Goal: Browse casually: Explore the website without a specific task or goal

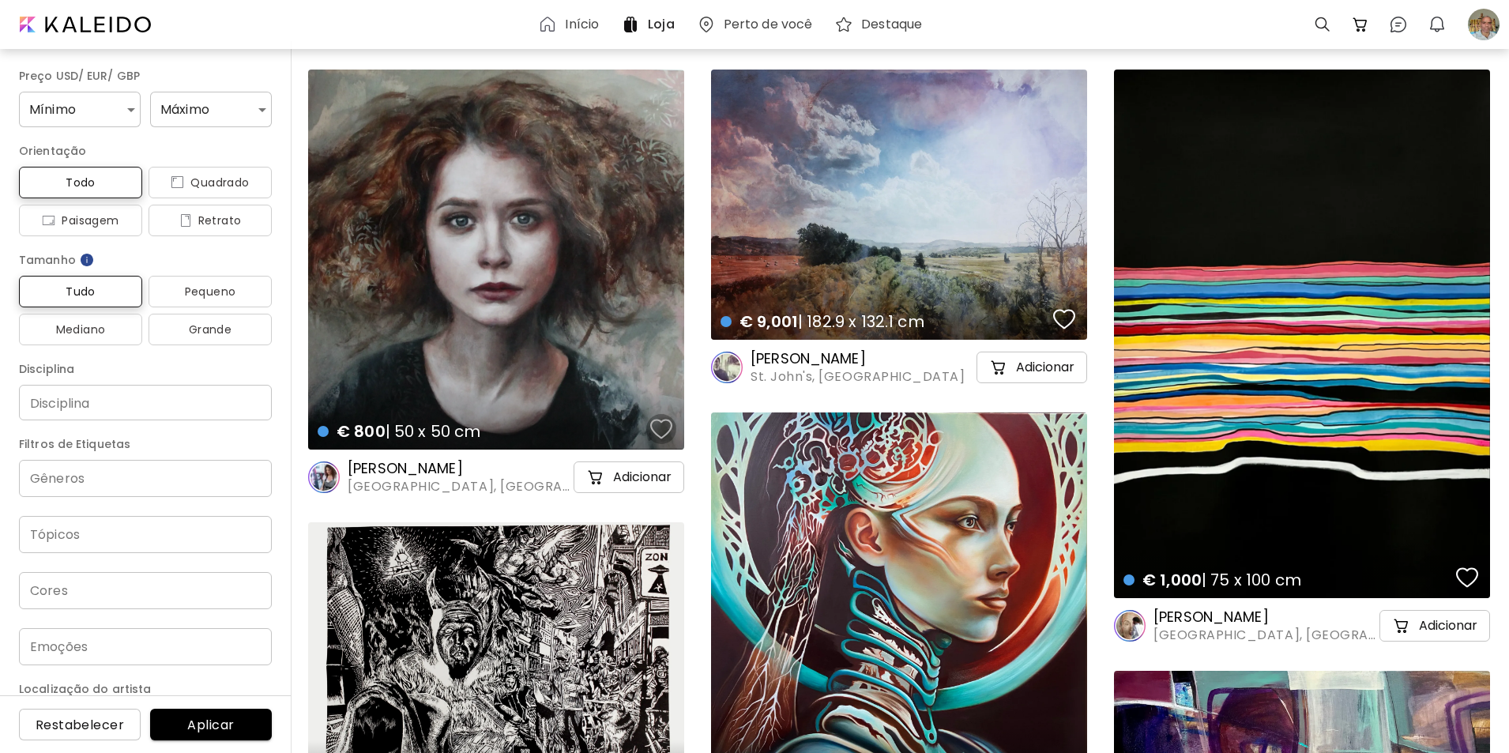
click at [661, 427] on div "button" at bounding box center [661, 429] width 22 height 24
click at [1479, 21] on div at bounding box center [1483, 24] width 35 height 35
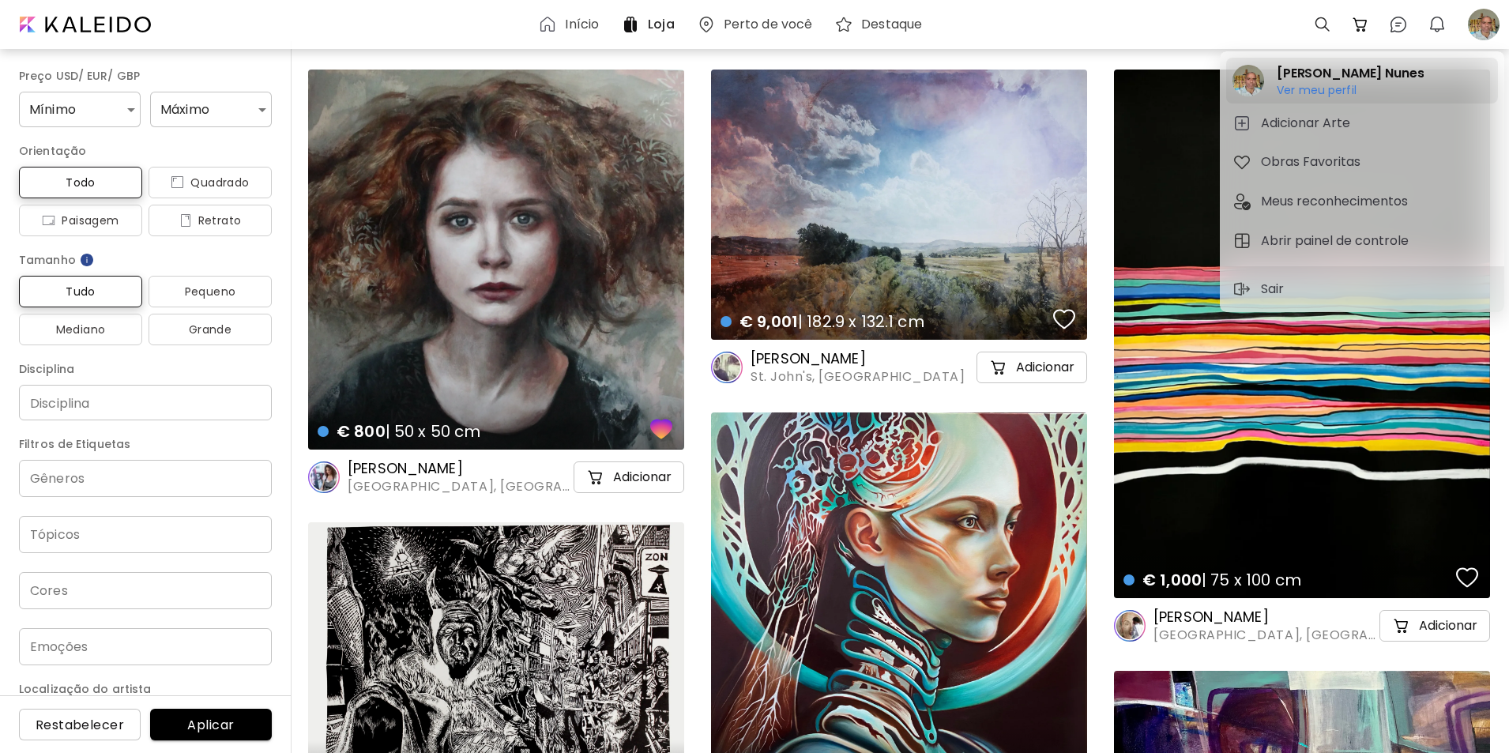
click at [1300, 87] on h6 "Ver meu perfil" at bounding box center [1350, 90] width 147 height 14
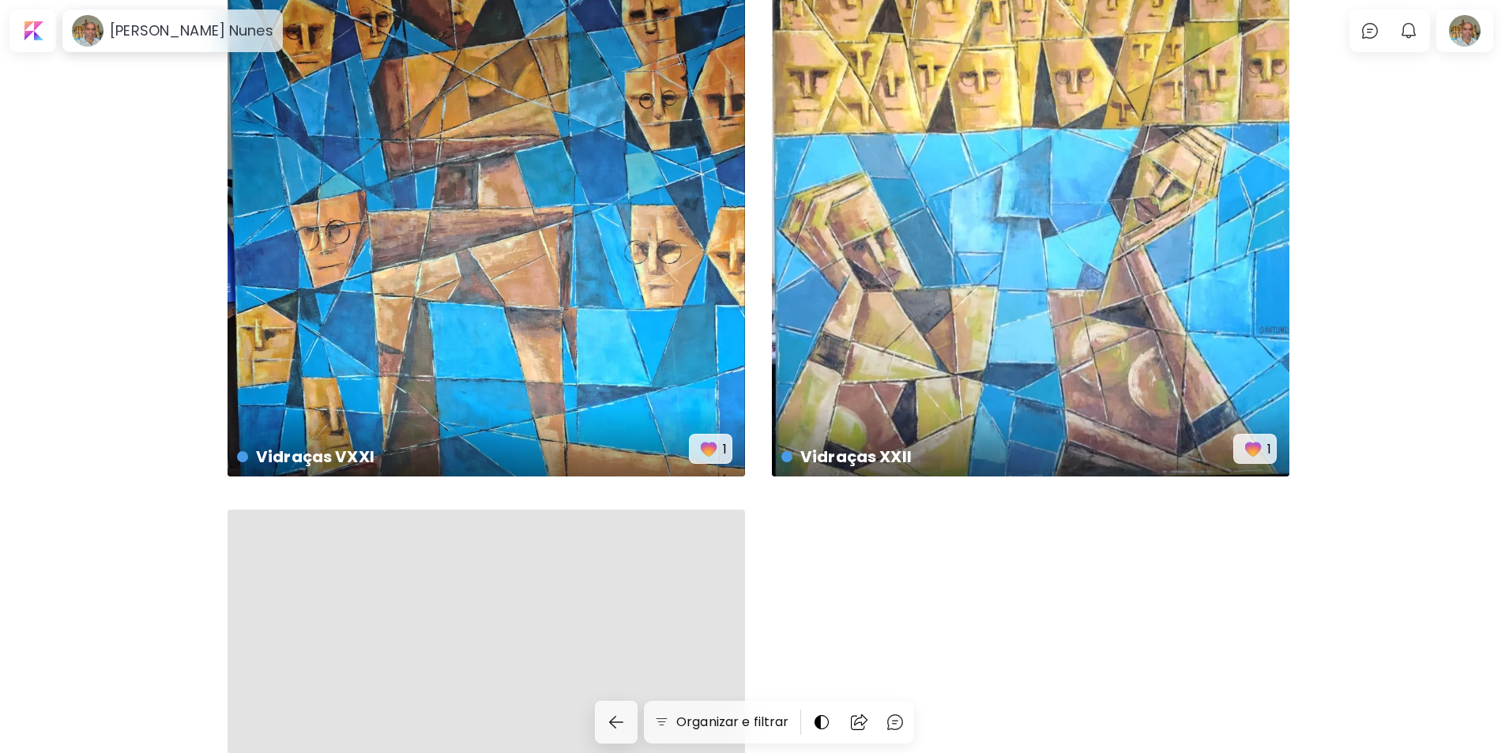
scroll to position [3217, 0]
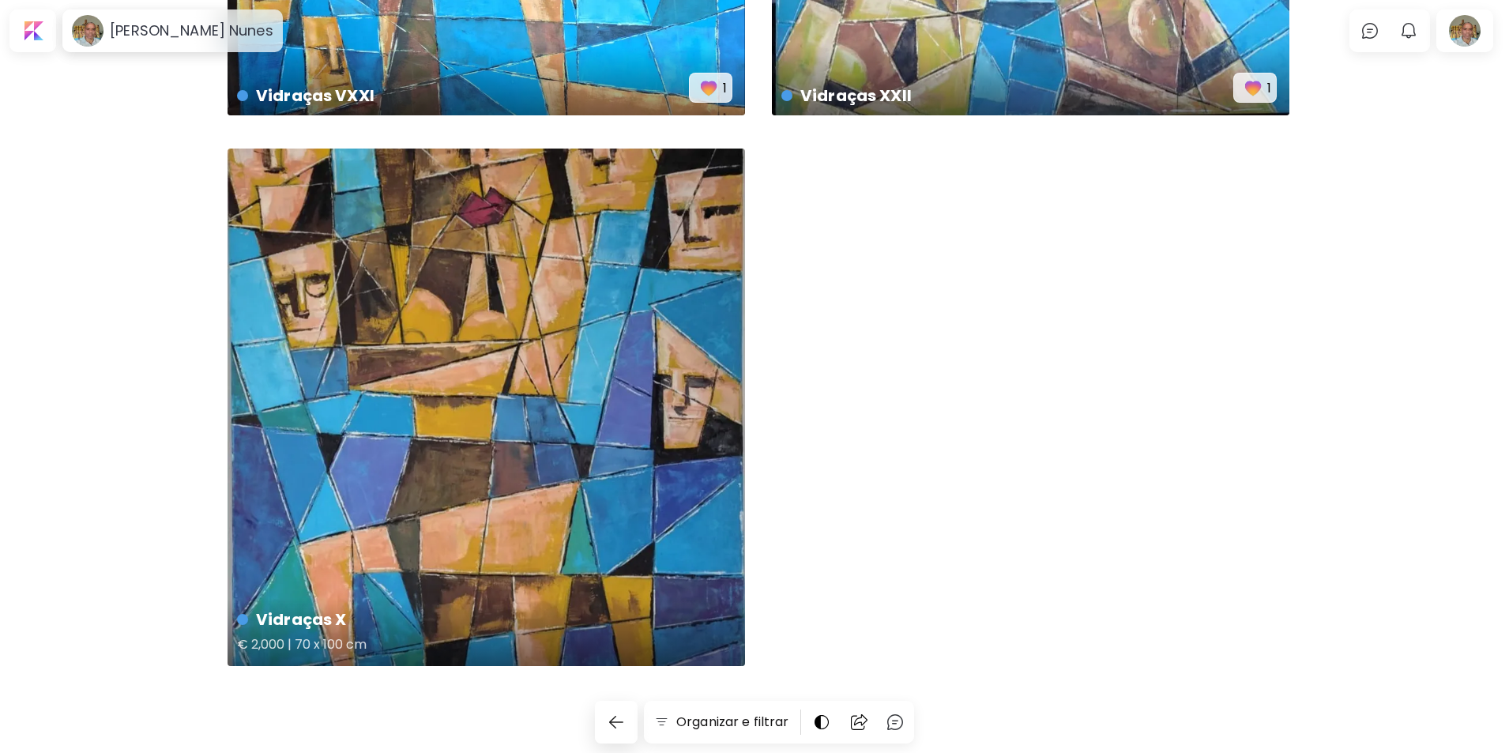
click at [542, 412] on div "Vidraças X € 2,000 | 70 x 100 cm" at bounding box center [487, 408] width 518 height 518
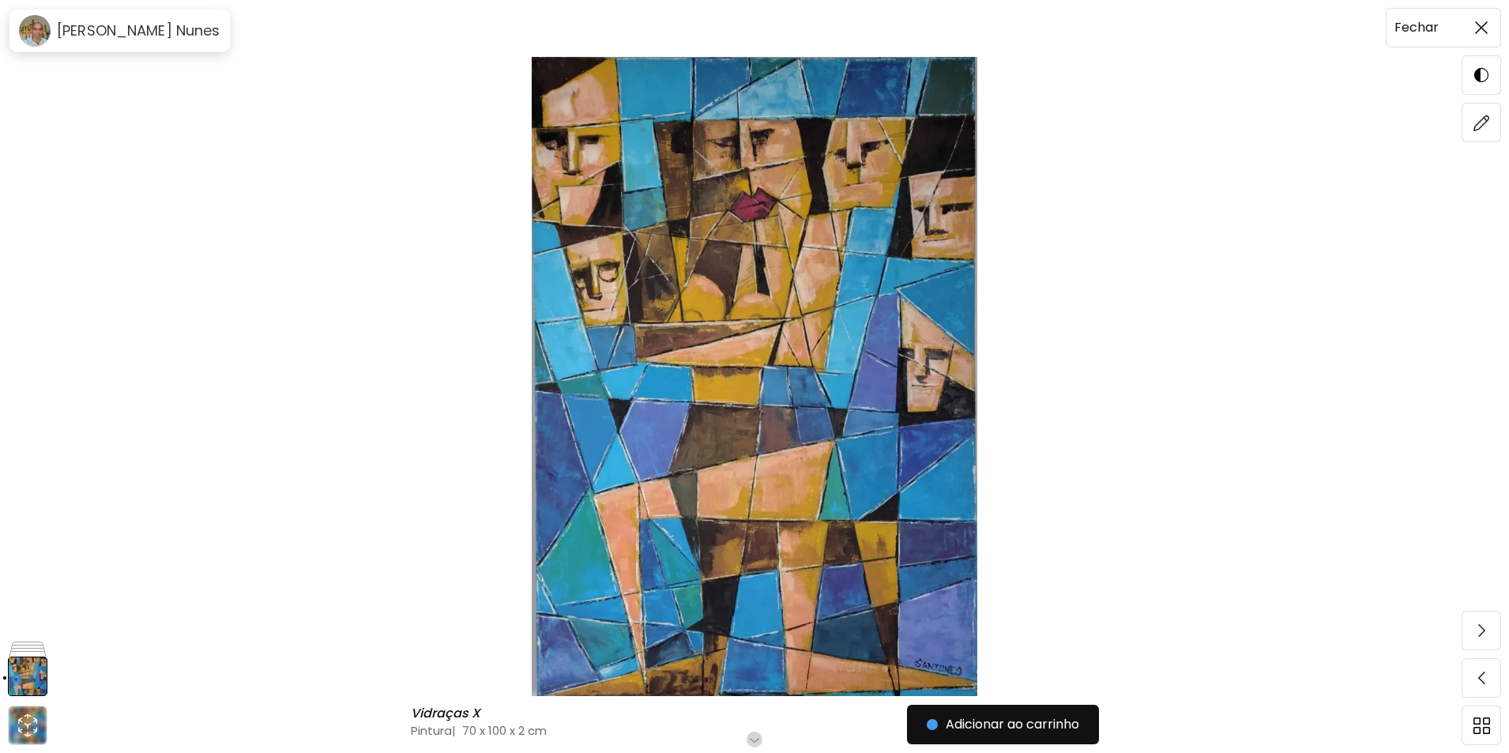
click at [1487, 22] on img at bounding box center [1481, 27] width 13 height 13
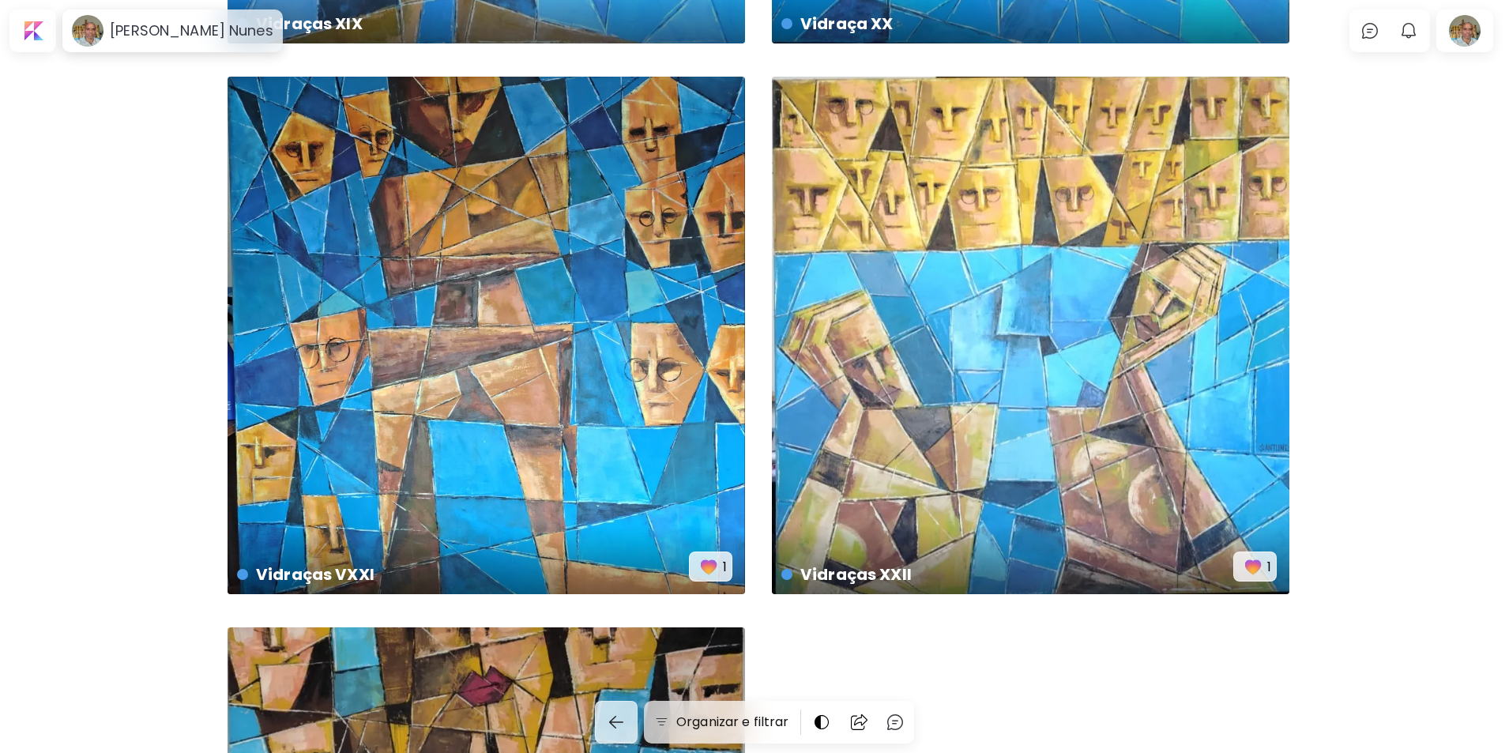
scroll to position [2735, 0]
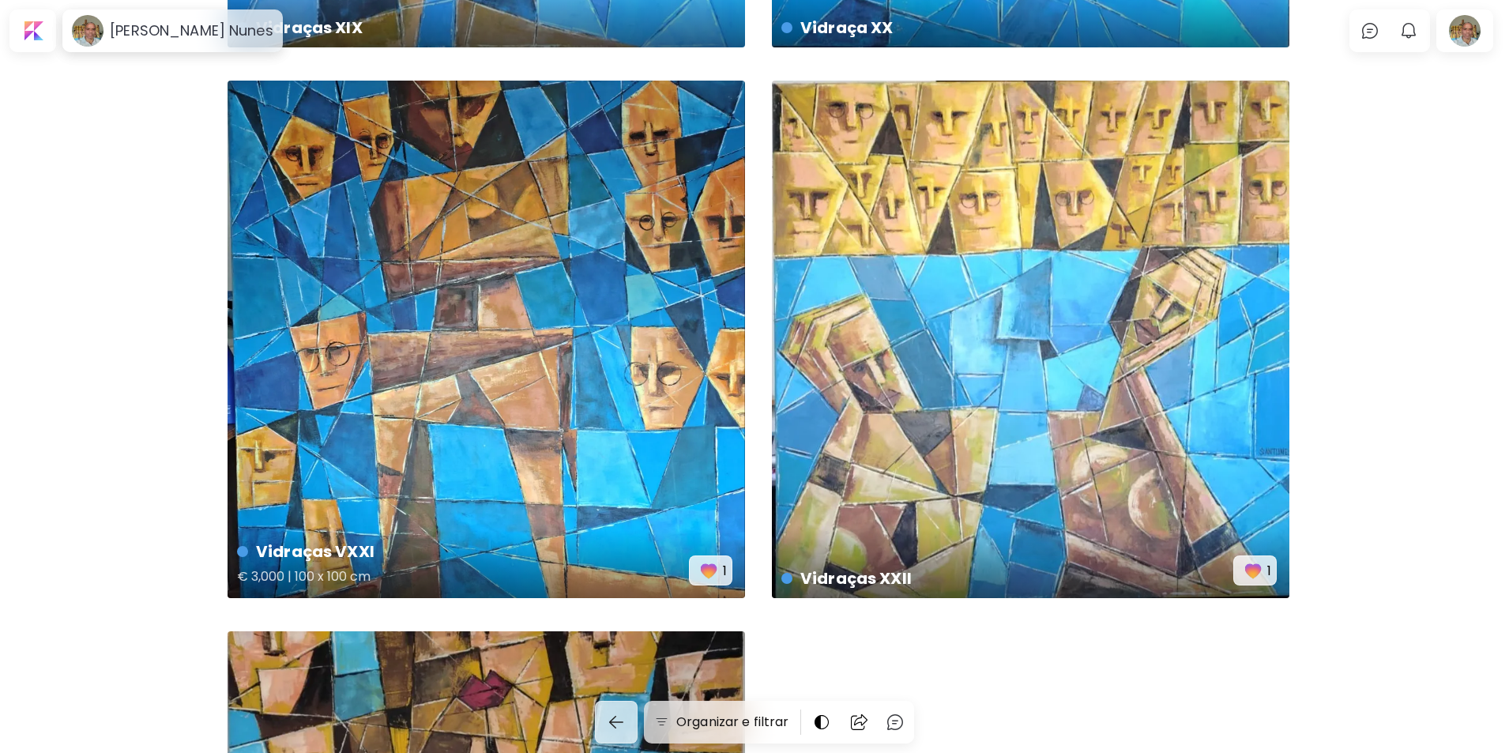
click at [706, 567] on img "button" at bounding box center [709, 570] width 22 height 22
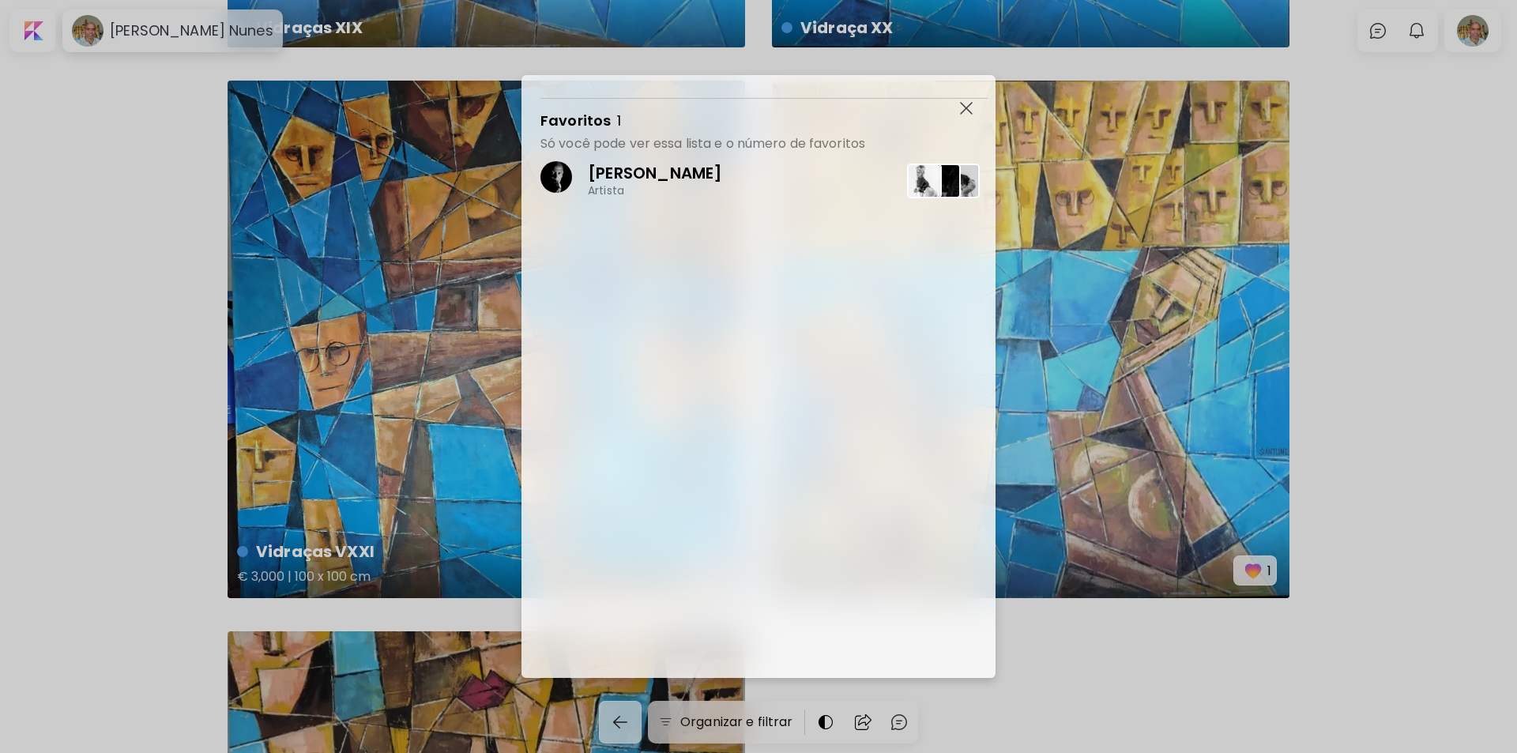
click at [706, 567] on div "[PERSON_NAME] Artista" at bounding box center [767, 415] width 455 height 526
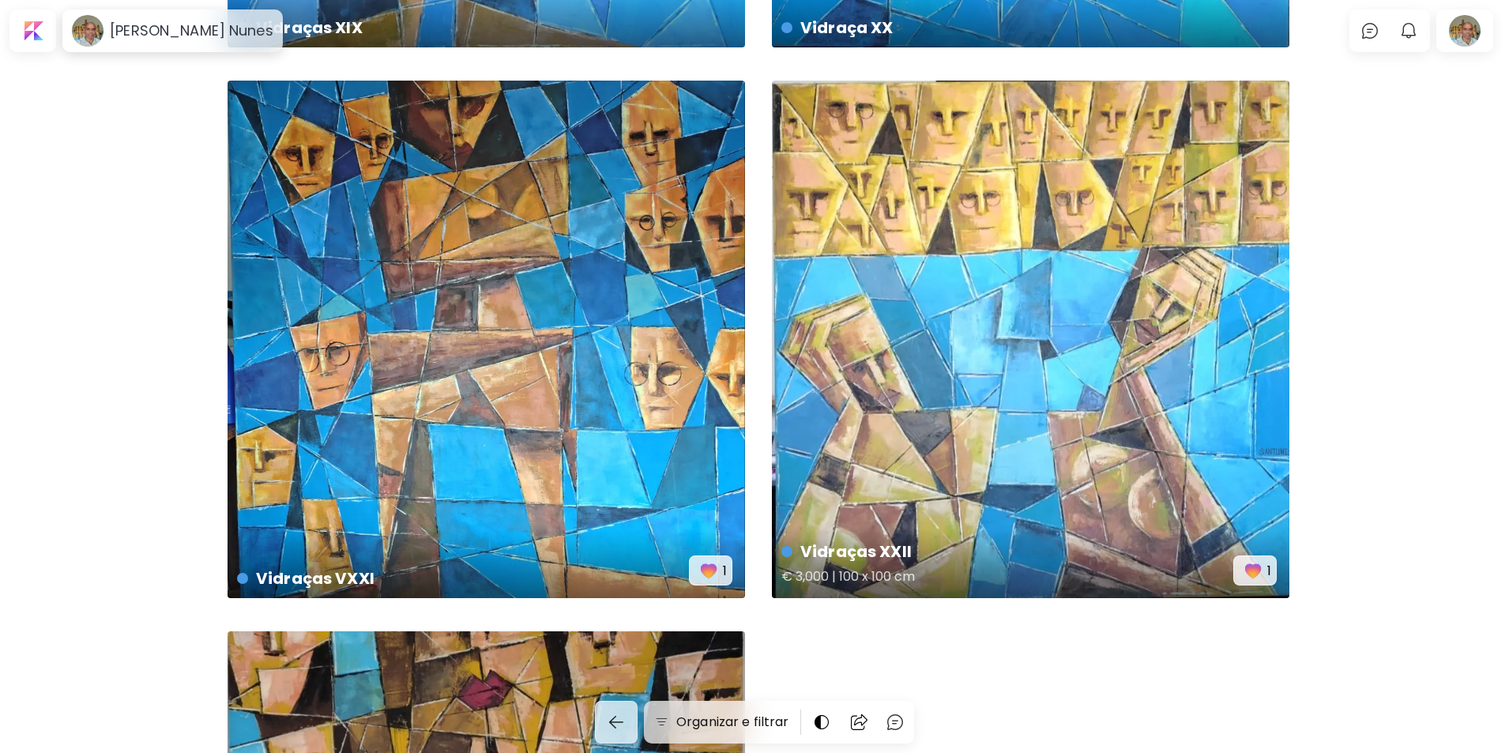
click at [1251, 576] on img "button" at bounding box center [1253, 570] width 22 height 22
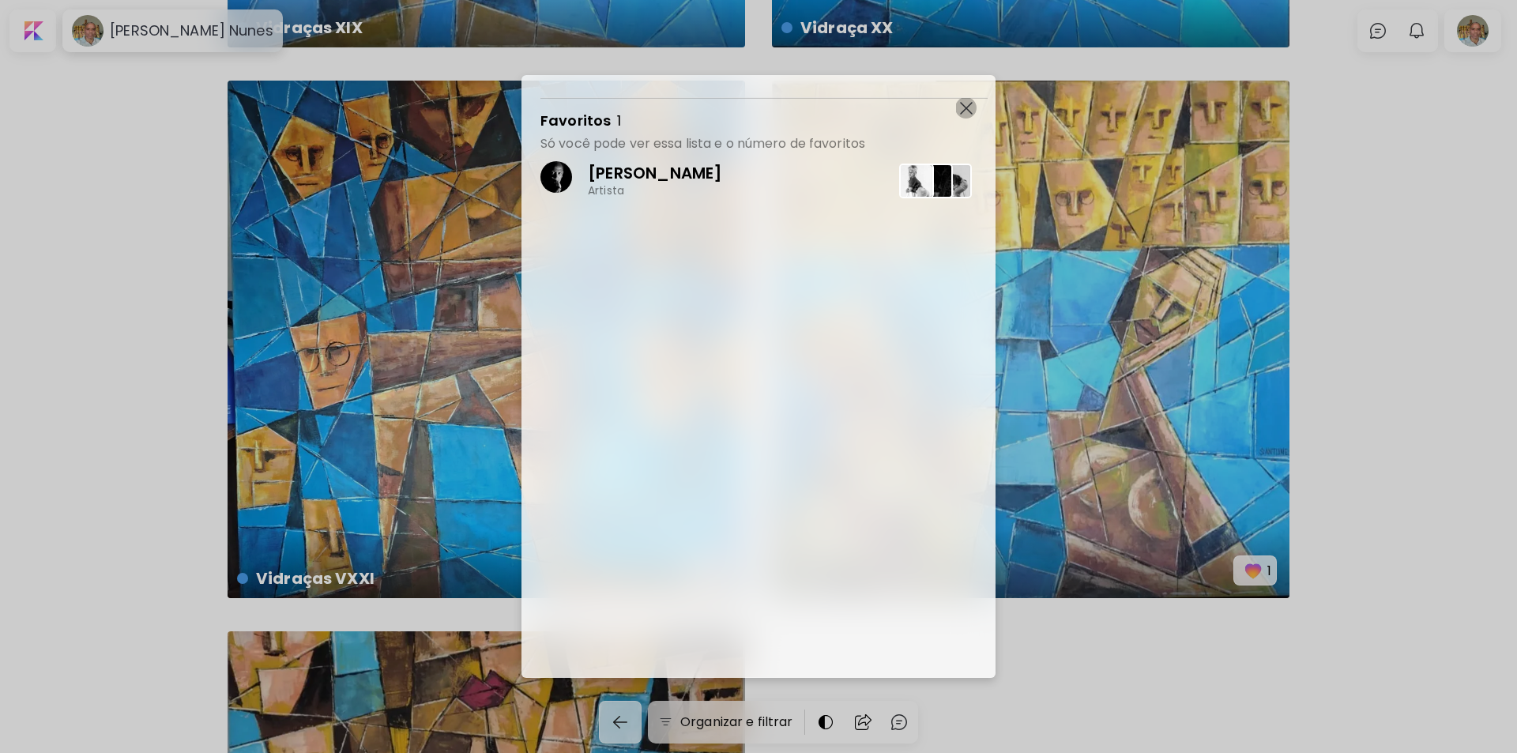
drag, startPoint x: 967, startPoint y: 106, endPoint x: 1151, endPoint y: 169, distance: 194.6
click at [968, 107] on img "button" at bounding box center [966, 108] width 13 height 13
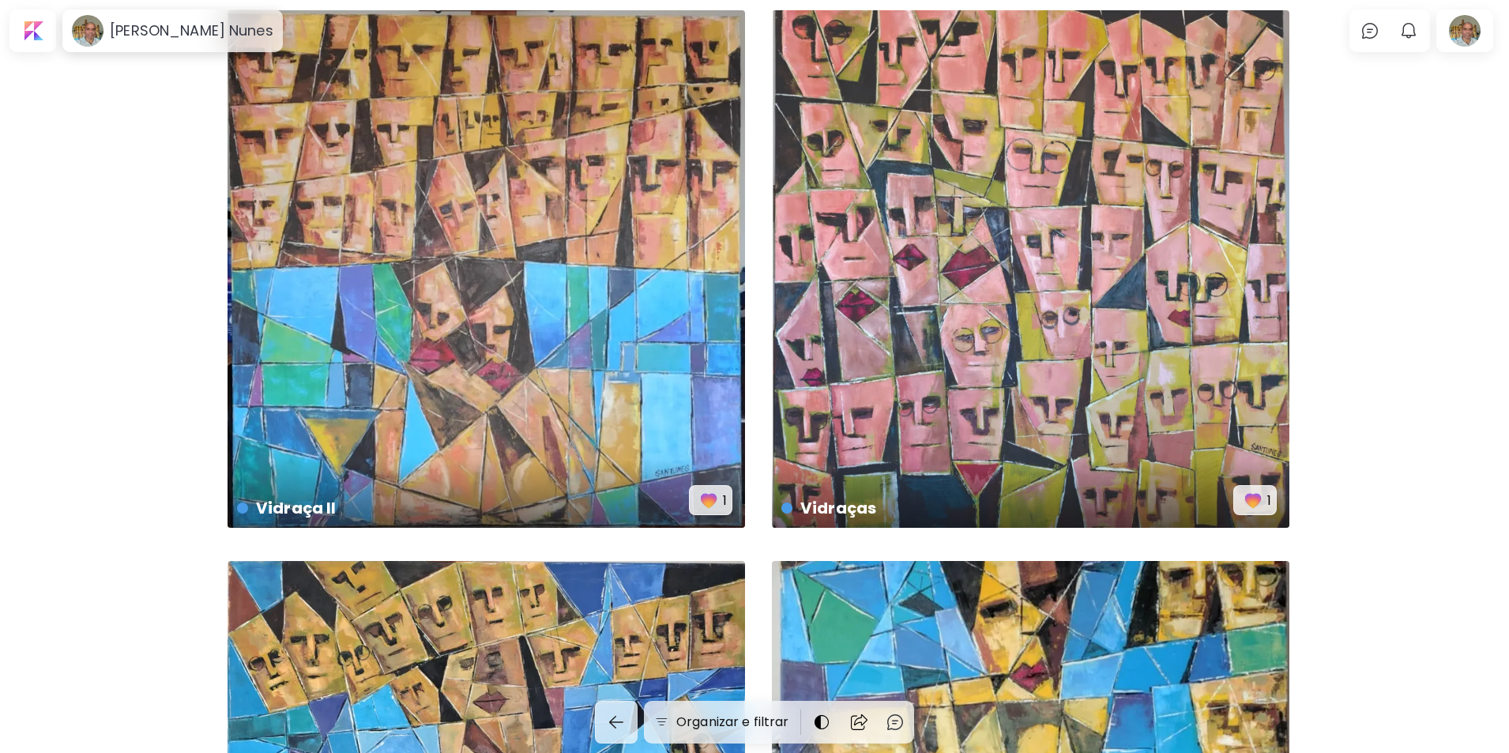
scroll to position [0, 0]
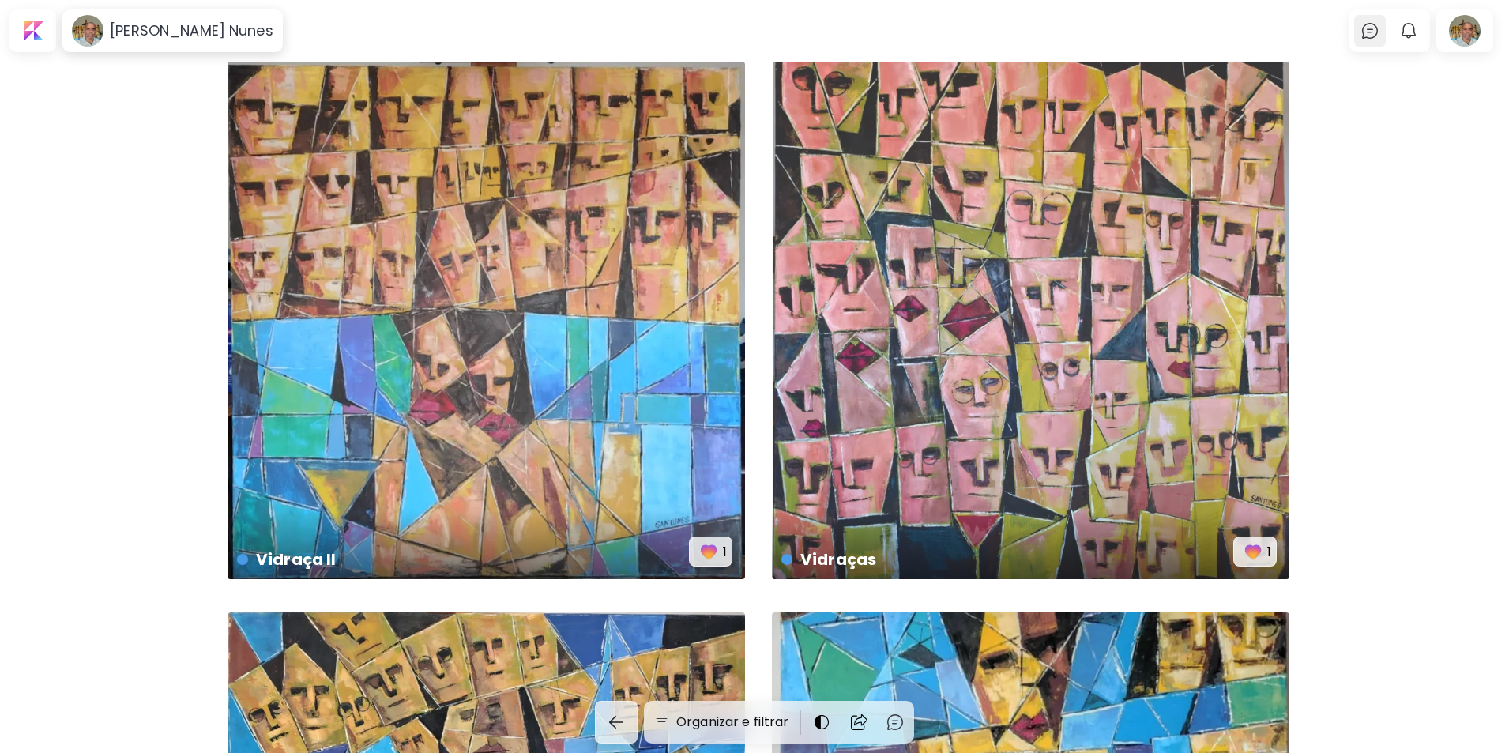
click at [1379, 31] on img at bounding box center [1370, 30] width 19 height 19
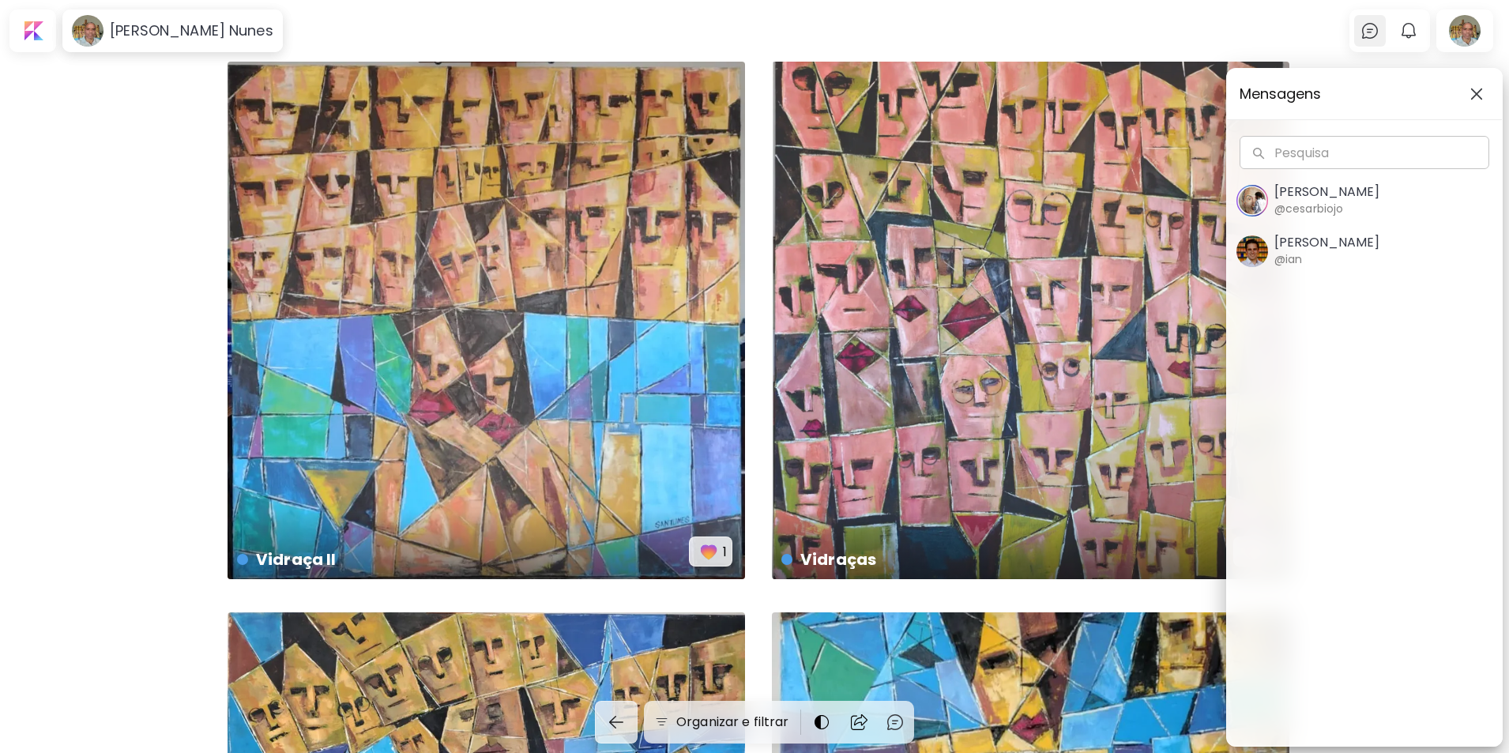
click at [1379, 31] on div "Mensagens Pesquisa Pesquisa [PERSON_NAME] @cesarbiojo [PERSON_NAME] @ian" at bounding box center [754, 376] width 1509 height 753
